Goal: Information Seeking & Learning: Learn about a topic

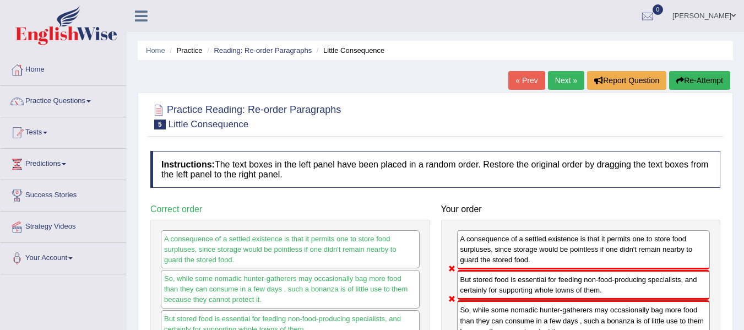
click at [570, 77] on link "Next »" at bounding box center [566, 80] width 36 height 19
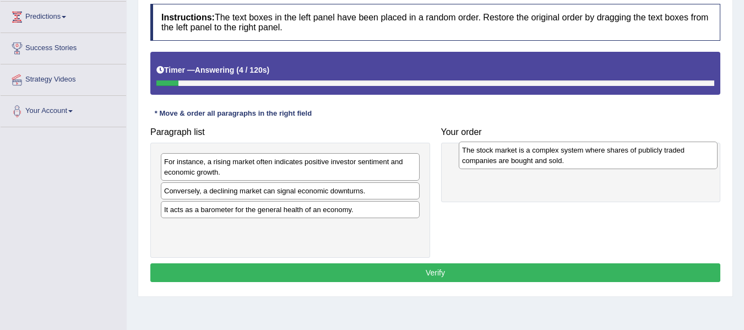
drag, startPoint x: 299, startPoint y: 197, endPoint x: 598, endPoint y: 156, distance: 301.3
click at [598, 156] on div "The stock market is a complex system where shares of publicly traded companies …" at bounding box center [588, 156] width 259 height 28
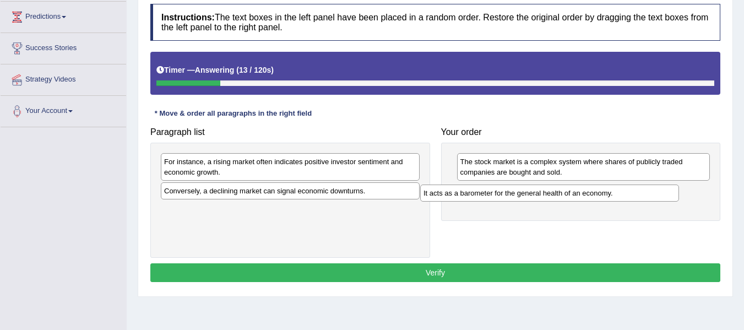
drag, startPoint x: 359, startPoint y: 215, endPoint x: 619, endPoint y: 198, distance: 260.0
click at [619, 198] on div "It acts as a barometer for the general health of an economy." at bounding box center [549, 193] width 259 height 17
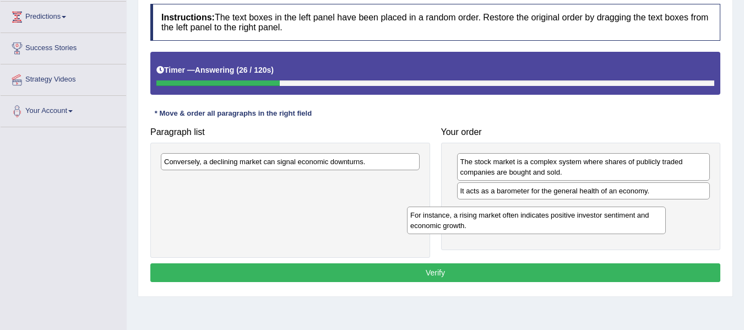
drag, startPoint x: 305, startPoint y: 171, endPoint x: 551, endPoint y: 224, distance: 252.0
click at [551, 224] on div "For instance, a rising market often indicates positive investor sentiment and e…" at bounding box center [536, 221] width 259 height 28
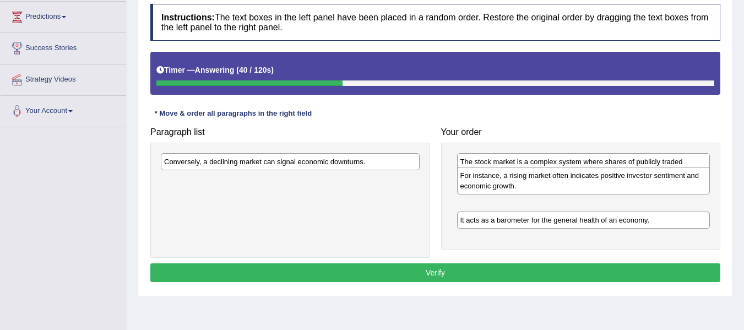
drag, startPoint x: 518, startPoint y: 219, endPoint x: 517, endPoint y: 185, distance: 34.2
click at [517, 185] on div "For instance, a rising market often indicates positive investor sentiment and e…" at bounding box center [583, 181] width 253 height 28
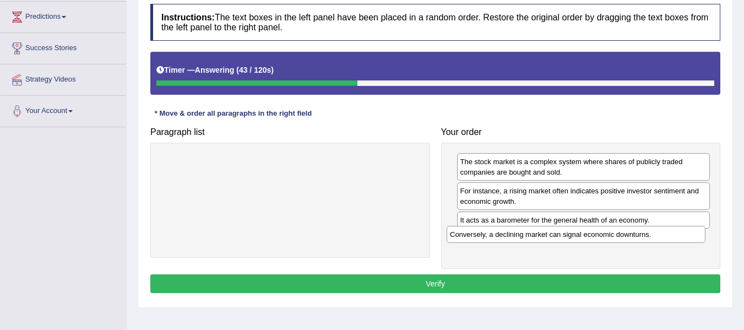
drag, startPoint x: 380, startPoint y: 165, endPoint x: 665, endPoint y: 237, distance: 295.0
click at [665, 237] on div "Conversely, a declining market can signal economic downturns." at bounding box center [576, 234] width 259 height 17
click at [511, 282] on button "Verify" at bounding box center [435, 283] width 570 height 19
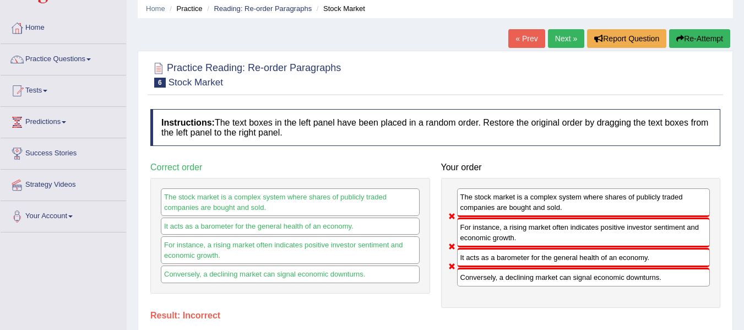
scroll to position [30, 0]
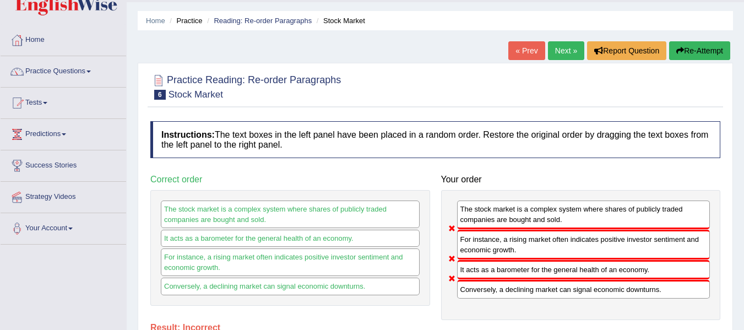
click at [698, 44] on button "Re-Attempt" at bounding box center [699, 50] width 61 height 19
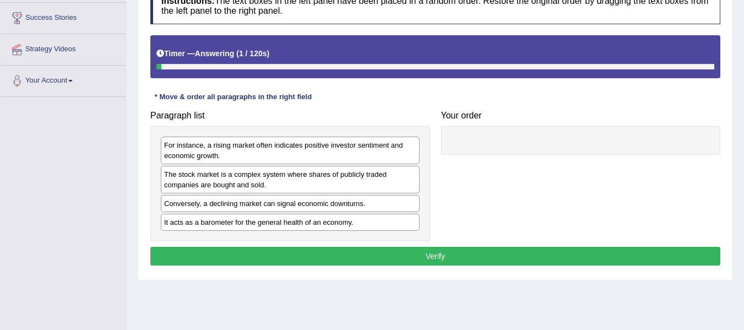
scroll to position [181, 0]
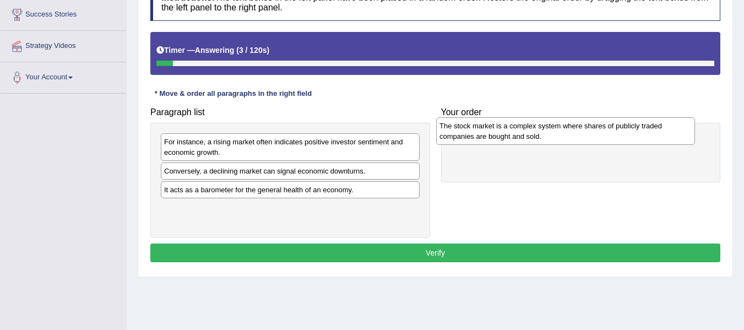
drag, startPoint x: 380, startPoint y: 179, endPoint x: 654, endPoint y: 135, distance: 278.4
click at [654, 135] on div "The stock market is a complex system where shares of publicly traded companies …" at bounding box center [565, 131] width 259 height 28
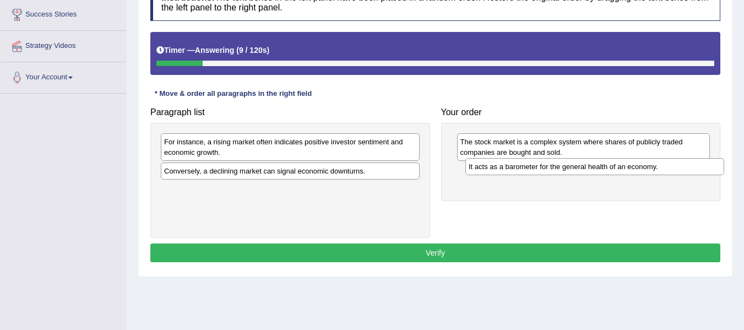
drag, startPoint x: 328, startPoint y: 190, endPoint x: 633, endPoint y: 167, distance: 305.5
click at [633, 167] on div "It acts as a barometer for the general health of an economy." at bounding box center [594, 166] width 259 height 17
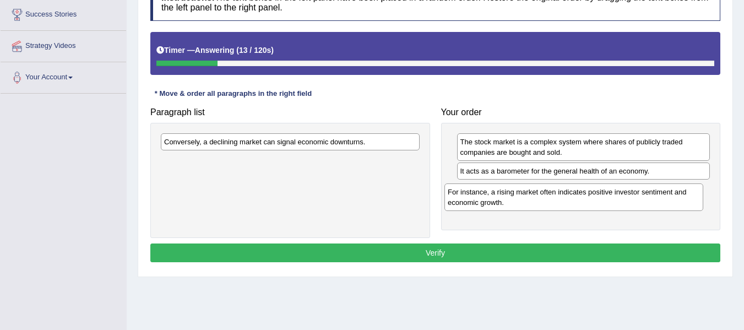
drag, startPoint x: 364, startPoint y: 156, endPoint x: 648, endPoint y: 203, distance: 287.6
click at [648, 203] on div "For instance, a rising market often indicates positive investor sentiment and e…" at bounding box center [574, 197] width 259 height 28
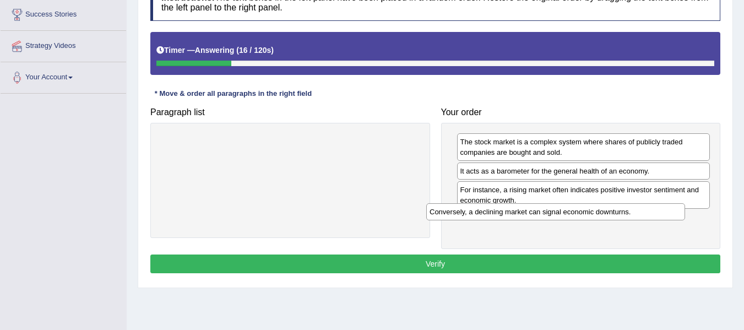
drag, startPoint x: 412, startPoint y: 147, endPoint x: 679, endPoint y: 215, distance: 275.6
click at [679, 215] on div "Conversely, a declining market can signal economic downturns." at bounding box center [555, 211] width 259 height 17
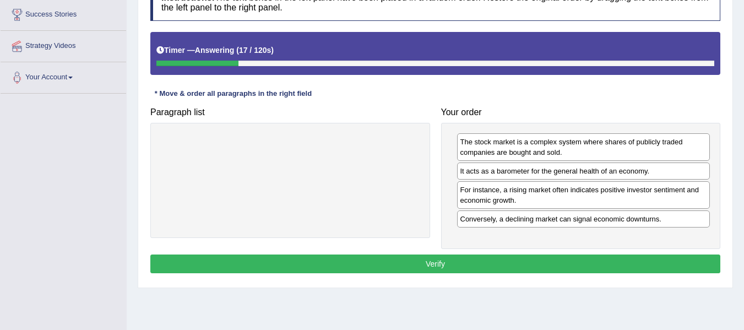
click at [578, 263] on button "Verify" at bounding box center [435, 263] width 570 height 19
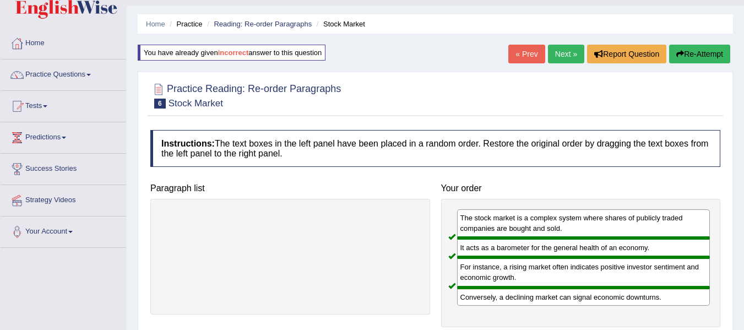
scroll to position [20, 0]
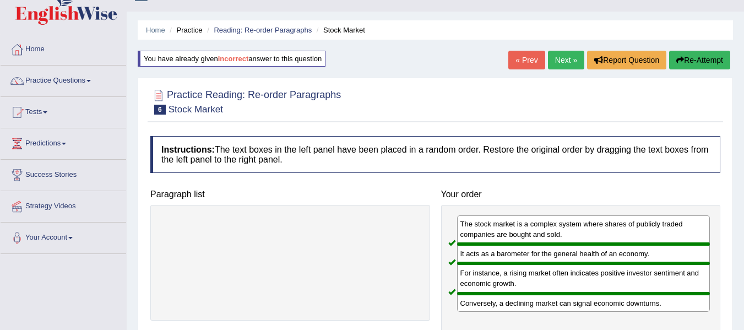
click at [561, 64] on link "Next »" at bounding box center [566, 60] width 36 height 19
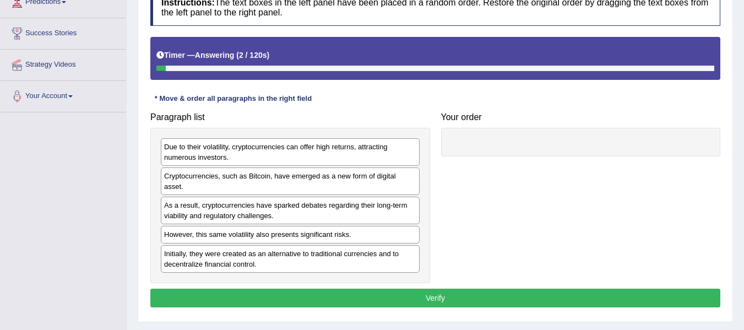
scroll to position [175, 0]
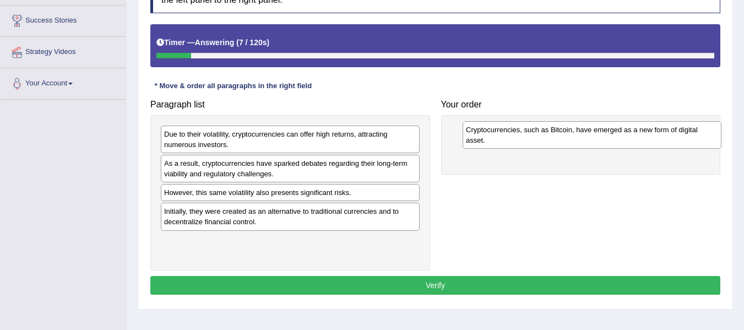
drag, startPoint x: 294, startPoint y: 171, endPoint x: 596, endPoint y: 138, distance: 303.7
click at [596, 138] on div "Cryptocurrencies, such as Bitcoin, have emerged as a new form of digital asset." at bounding box center [592, 135] width 259 height 28
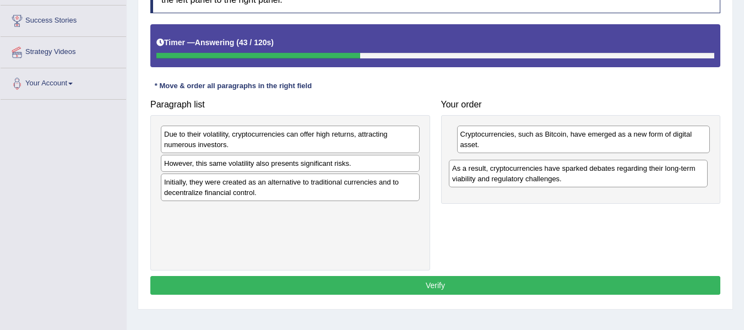
drag, startPoint x: 337, startPoint y: 176, endPoint x: 625, endPoint y: 181, distance: 288.1
click at [625, 181] on div "As a result, cryptocurrencies have sparked debates regarding their long-term vi…" at bounding box center [578, 174] width 259 height 28
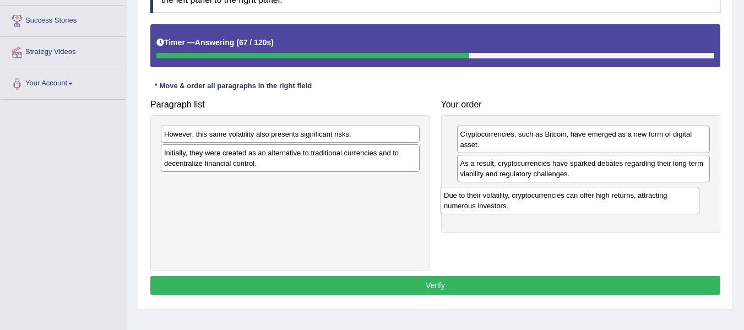
drag, startPoint x: 323, startPoint y: 143, endPoint x: 605, endPoint y: 204, distance: 288.6
click at [605, 204] on div "Due to their volatility, cryptocurrencies can offer high returns, attracting nu…" at bounding box center [570, 201] width 259 height 28
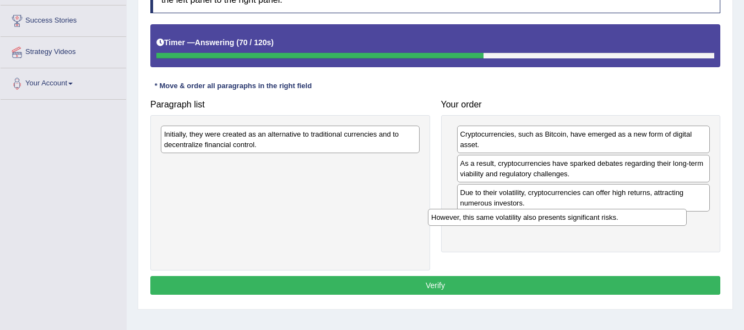
drag, startPoint x: 396, startPoint y: 133, endPoint x: 664, endPoint y: 215, distance: 280.7
click at [664, 215] on div "However, this same volatility also presents significant risks." at bounding box center [557, 217] width 259 height 17
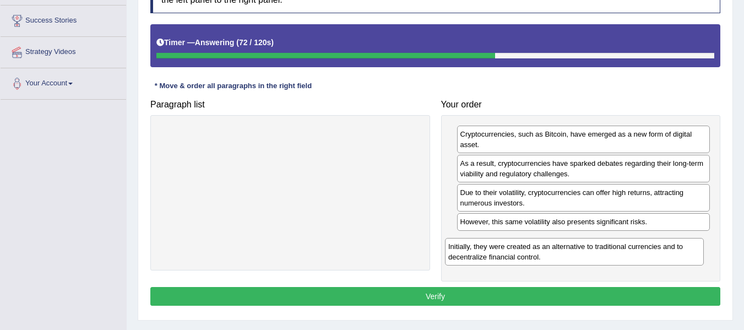
drag, startPoint x: 389, startPoint y: 142, endPoint x: 673, endPoint y: 254, distance: 305.6
click at [673, 254] on div "Initially, they were created as an alternative to traditional currencies and to…" at bounding box center [574, 252] width 259 height 28
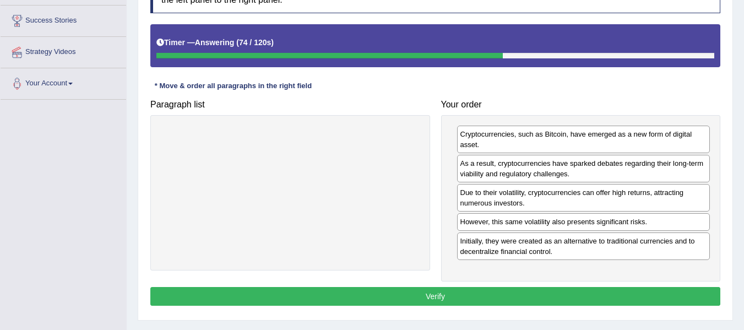
click at [497, 294] on button "Verify" at bounding box center [435, 296] width 570 height 19
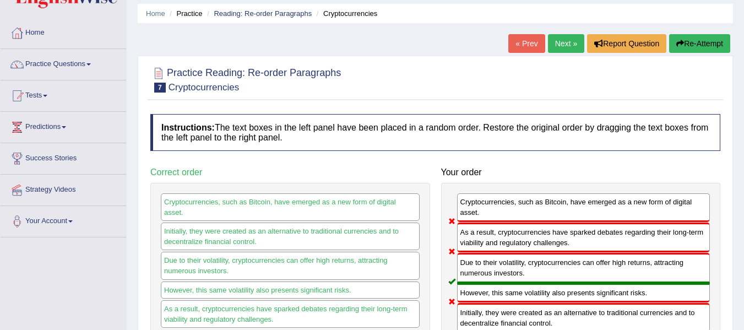
scroll to position [12, 0]
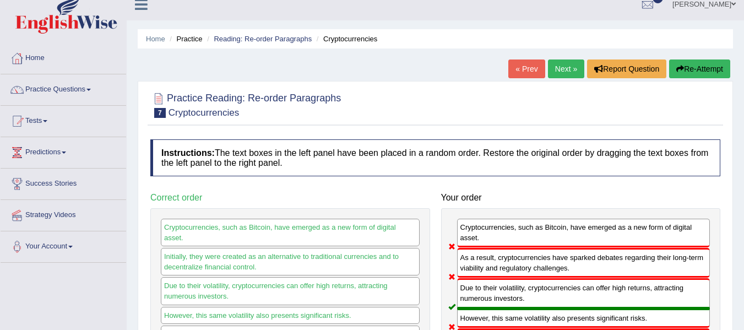
click at [564, 69] on link "Next »" at bounding box center [566, 68] width 36 height 19
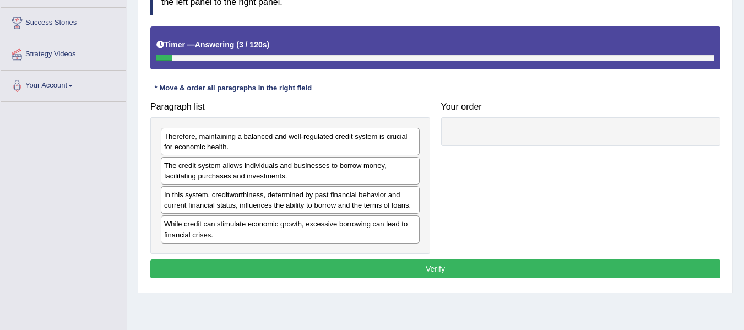
scroll to position [176, 0]
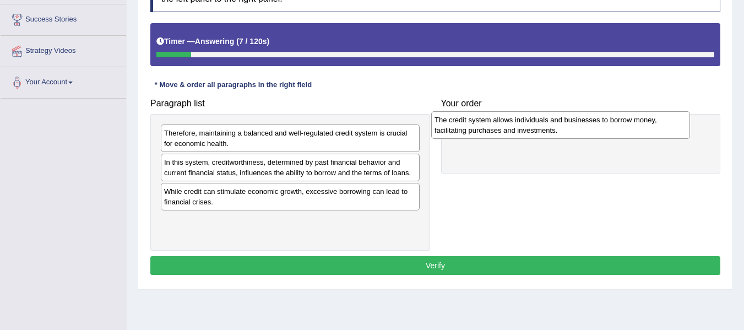
drag, startPoint x: 340, startPoint y: 176, endPoint x: 612, endPoint y: 134, distance: 274.8
click at [612, 134] on div "The credit system allows individuals and businesses to borrow money, facilitati…" at bounding box center [560, 125] width 259 height 28
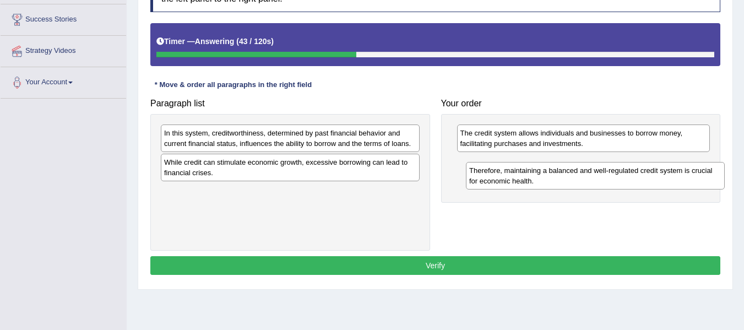
drag, startPoint x: 361, startPoint y: 149, endPoint x: 667, endPoint y: 186, distance: 308.0
click at [667, 186] on div "Therefore, maintaining a balanced and well-regulated credit system is crucial f…" at bounding box center [595, 176] width 259 height 28
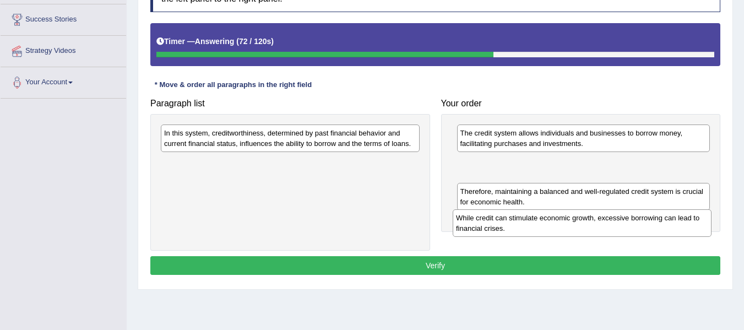
drag, startPoint x: 368, startPoint y: 181, endPoint x: 660, endPoint y: 237, distance: 297.2
click at [660, 237] on div "While credit can stimulate economic growth, excessive borrowing can lead to fin…" at bounding box center [582, 223] width 259 height 28
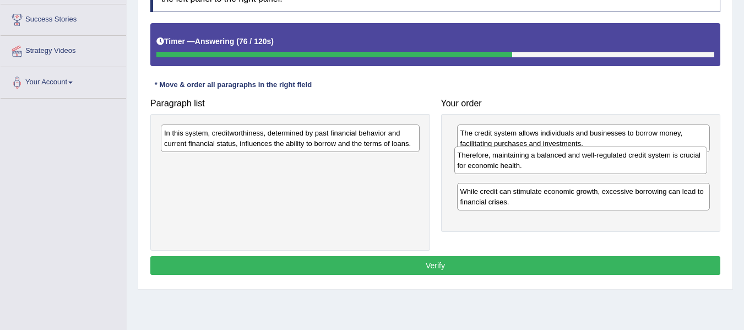
drag, startPoint x: 579, startPoint y: 202, endPoint x: 577, endPoint y: 166, distance: 35.9
click at [577, 166] on div "Therefore, maintaining a balanced and well-regulated credit system is crucial f…" at bounding box center [580, 161] width 253 height 28
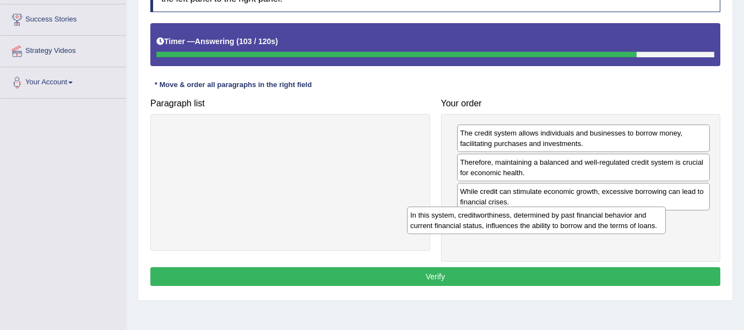
drag, startPoint x: 361, startPoint y: 140, endPoint x: 606, endPoint y: 222, distance: 258.5
click at [606, 222] on div "In this system, creditworthiness, determined by past financial behavior and cur…" at bounding box center [536, 221] width 259 height 28
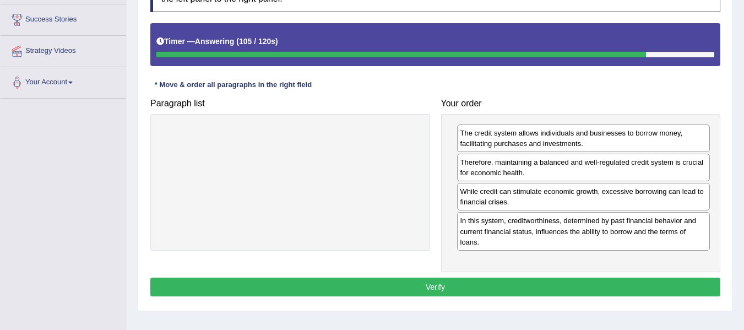
click at [473, 282] on button "Verify" at bounding box center [435, 287] width 570 height 19
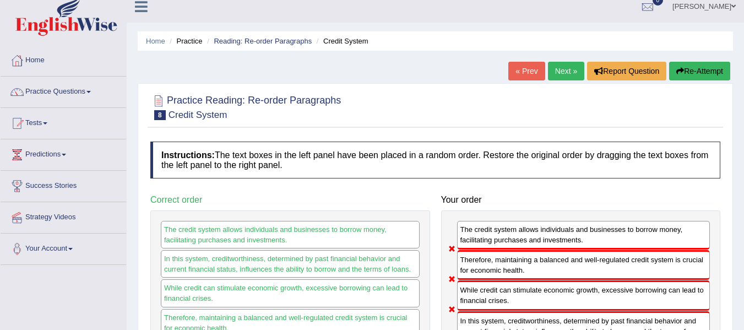
scroll to position [15, 0]
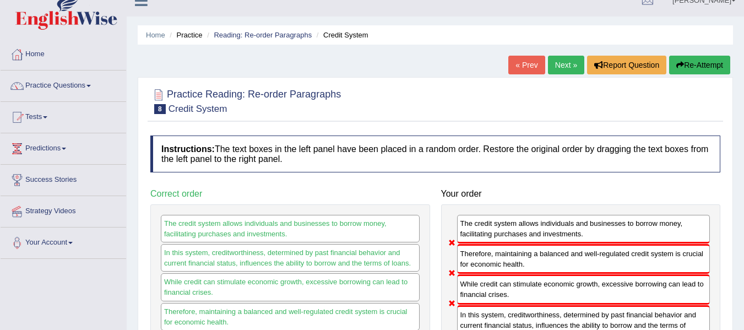
click at [555, 66] on link "Next »" at bounding box center [566, 65] width 36 height 19
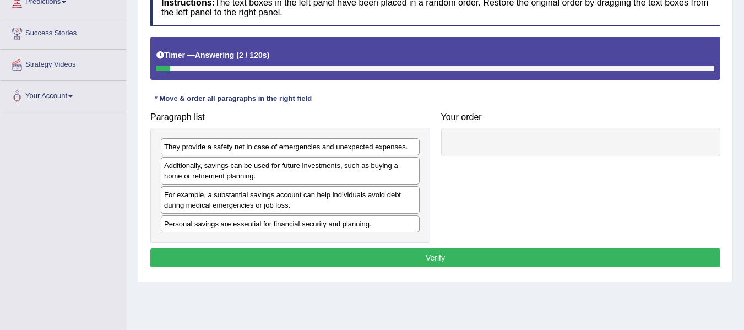
scroll to position [167, 0]
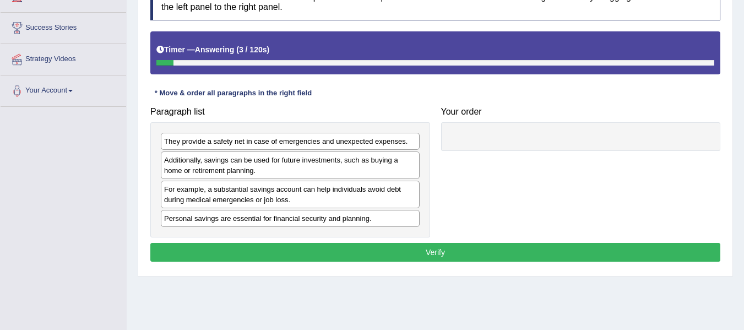
drag, startPoint x: 0, startPoint y: 0, endPoint x: 708, endPoint y: 144, distance: 722.8
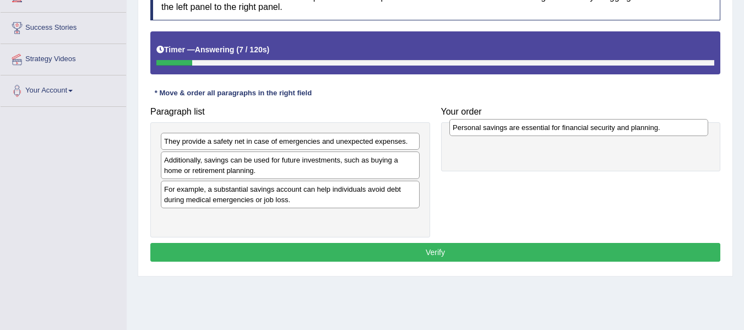
drag, startPoint x: 404, startPoint y: 218, endPoint x: 693, endPoint y: 128, distance: 302.5
click at [693, 128] on div "Personal savings are essential for financial security and planning." at bounding box center [578, 127] width 259 height 17
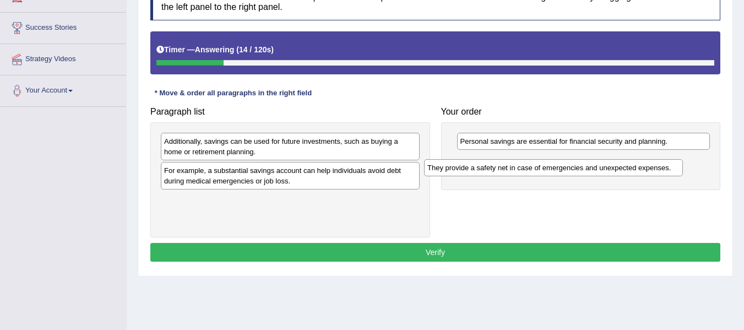
drag, startPoint x: 375, startPoint y: 148, endPoint x: 641, endPoint y: 173, distance: 266.7
click at [641, 173] on div "They provide a safety net in case of emergencies and unexpected expenses." at bounding box center [553, 167] width 259 height 17
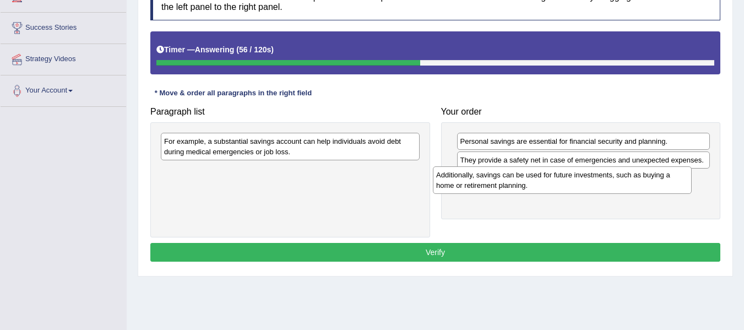
drag, startPoint x: 297, startPoint y: 158, endPoint x: 570, endPoint y: 192, distance: 274.3
click at [570, 192] on div "Additionally, savings can be used for future investments, such as buying a home…" at bounding box center [562, 180] width 259 height 28
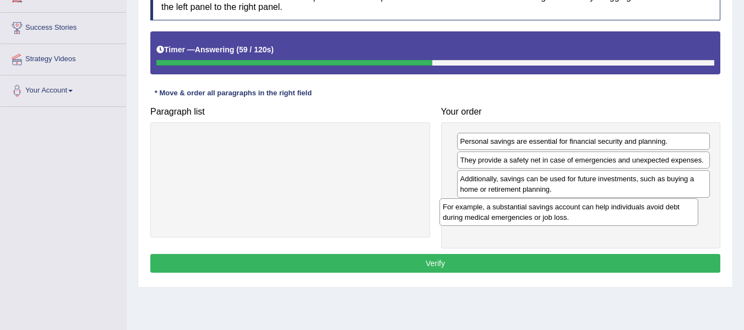
drag, startPoint x: 372, startPoint y: 149, endPoint x: 651, endPoint y: 214, distance: 286.3
click at [651, 214] on div "For example, a substantial savings account can help individuals avoid debt duri…" at bounding box center [569, 212] width 259 height 28
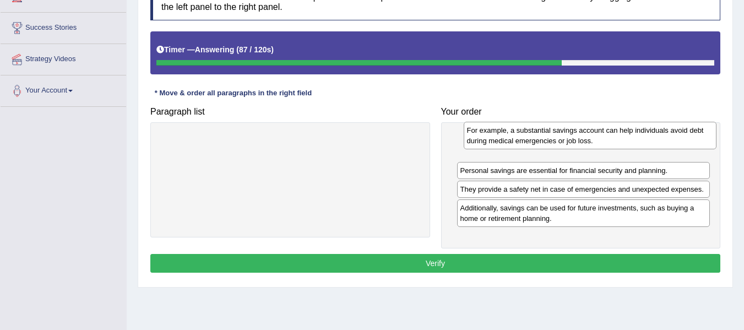
drag, startPoint x: 491, startPoint y: 215, endPoint x: 497, endPoint y: 138, distance: 77.4
click at [497, 138] on div "For example, a substantial savings account can help individuals avoid debt duri…" at bounding box center [590, 136] width 253 height 28
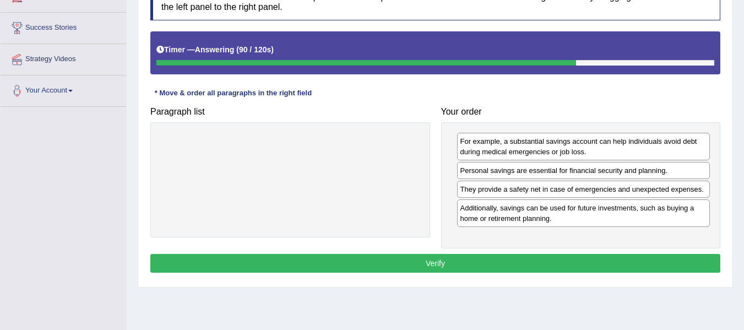
click at [376, 262] on button "Verify" at bounding box center [435, 263] width 570 height 19
